Goal: Task Accomplishment & Management: Manage account settings

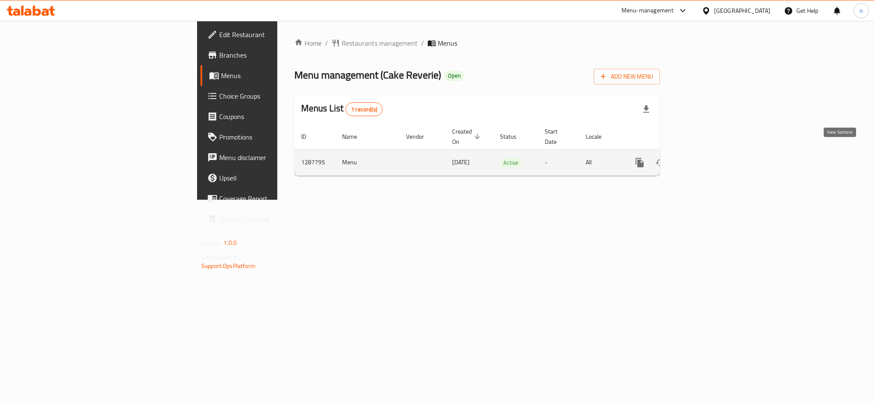
click at [706, 157] on icon "enhanced table" at bounding box center [701, 162] width 10 height 10
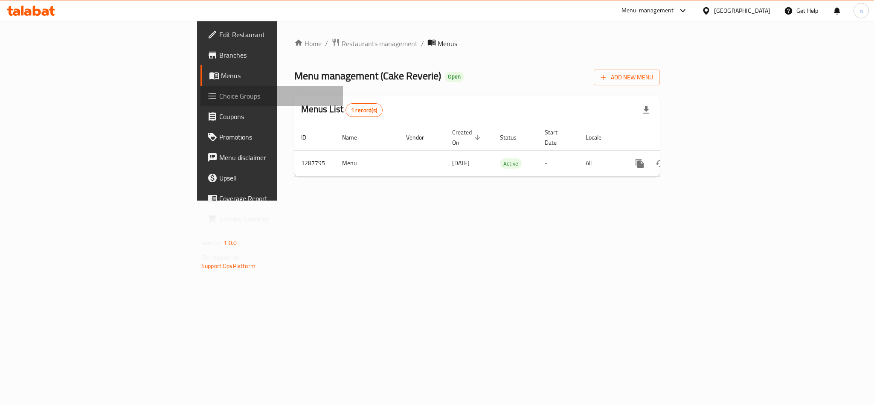
click at [219, 91] on span "Choice Groups" at bounding box center [277, 96] width 117 height 10
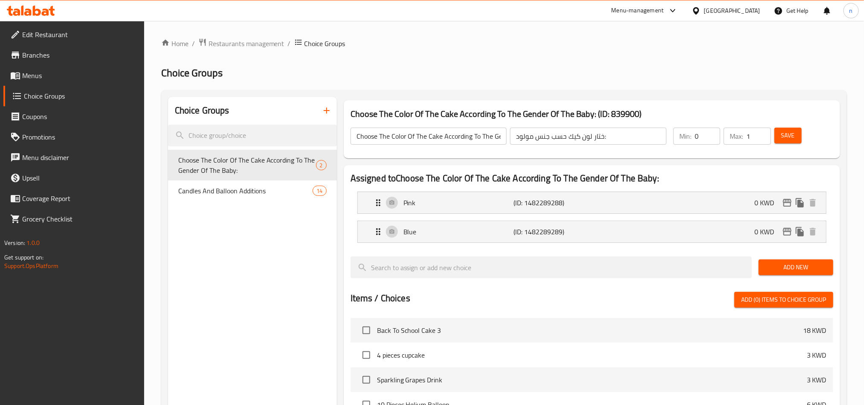
click at [225, 200] on div "Candles And Balloon Additions 14" at bounding box center [252, 190] width 169 height 20
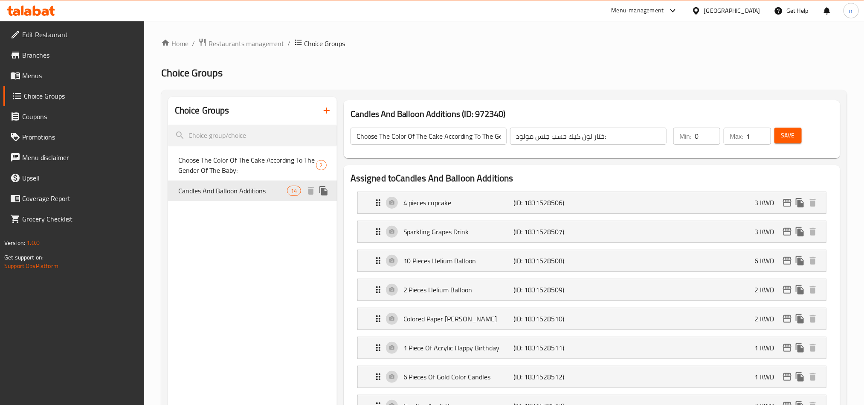
type input "Candles And Balloon Additions"
type input "إضافات شموع وبالونات"
click at [701, 7] on icon at bounding box center [696, 10] width 9 height 9
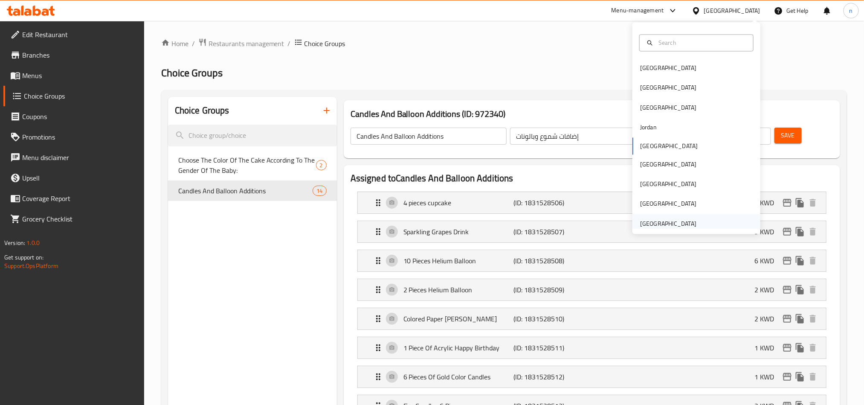
click at [663, 222] on div "[GEOGRAPHIC_DATA]" at bounding box center [668, 223] width 56 height 9
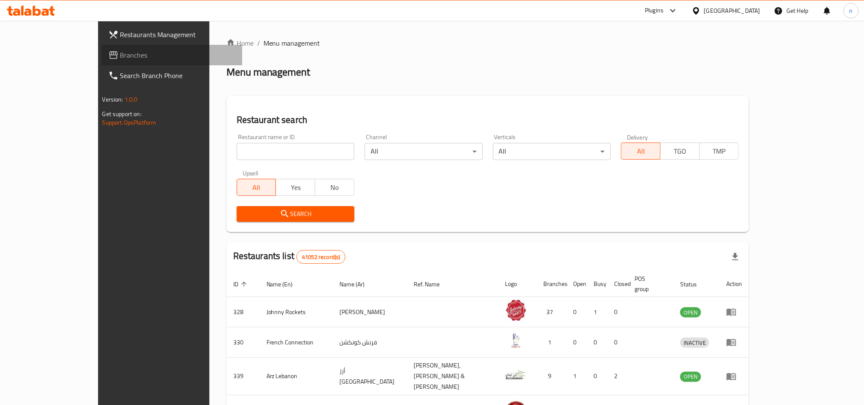
drag, startPoint x: 30, startPoint y: 58, endPoint x: 32, endPoint y: 67, distance: 8.9
click at [120, 58] on span "Branches" at bounding box center [177, 55] width 115 height 10
